Goal: Transaction & Acquisition: Book appointment/travel/reservation

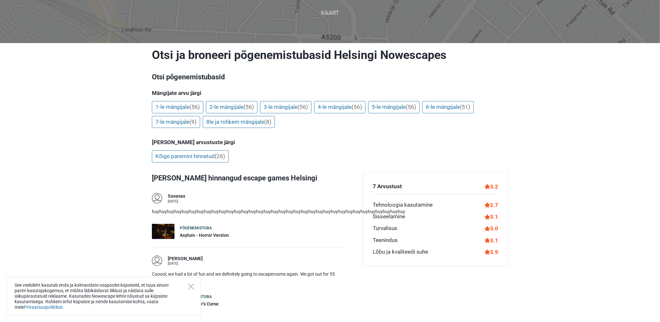
scroll to position [65, 0]
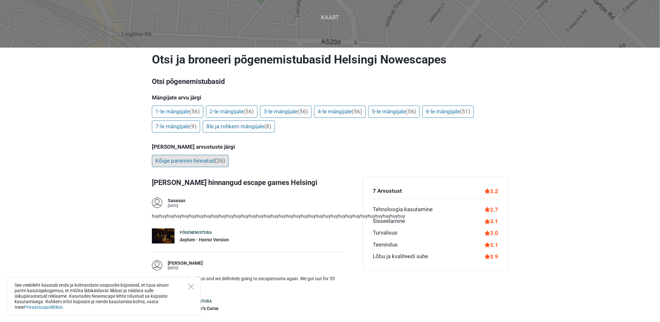
click at [173, 155] on link "Kõige paremini hinnatud (26)" at bounding box center [190, 161] width 77 height 12
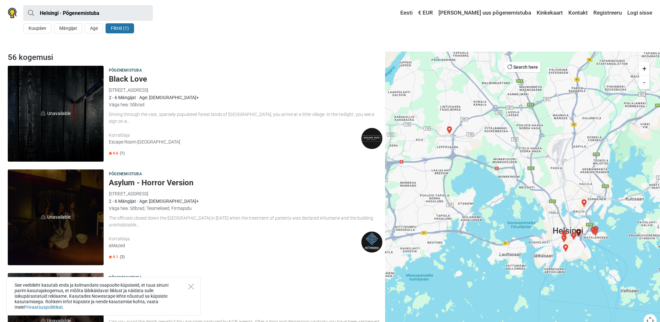
click at [133, 74] on h5 "Black Love" at bounding box center [246, 78] width 274 height 9
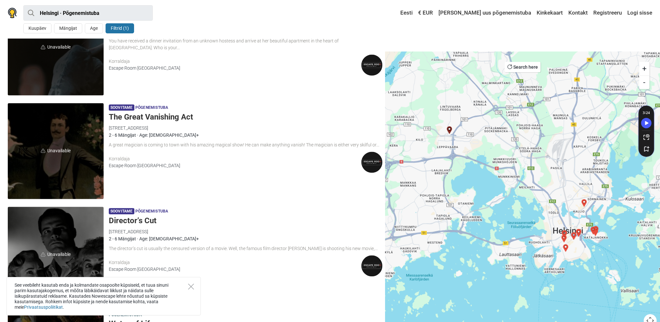
scroll to position [810, 0]
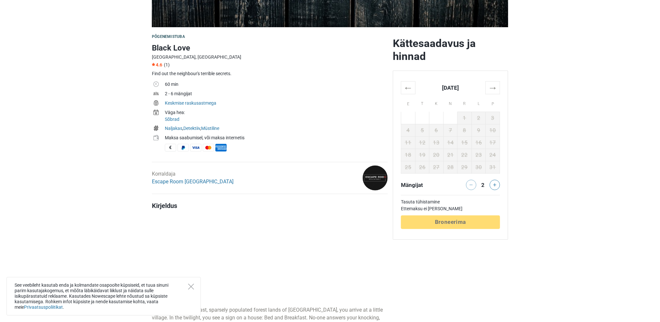
scroll to position [130, 0]
